Goal: Task Accomplishment & Management: Use online tool/utility

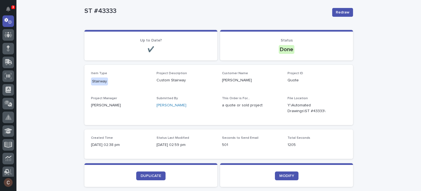
scroll to position [110, 0]
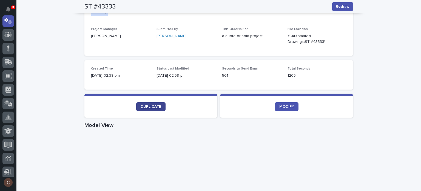
click at [141, 106] on span "DUPLICATE" at bounding box center [151, 106] width 21 height 4
